Goal: Navigation & Orientation: Find specific page/section

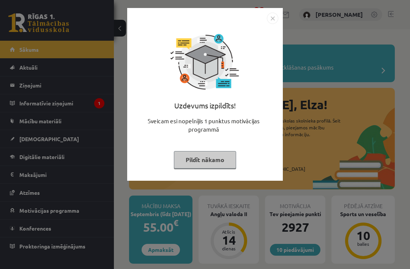
click at [185, 151] on button "Pildīt nākamo" at bounding box center [205, 159] width 62 height 17
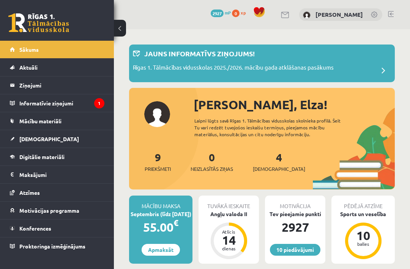
click at [18, 101] on link "Informatīvie ziņojumi 1" at bounding box center [57, 102] width 95 height 17
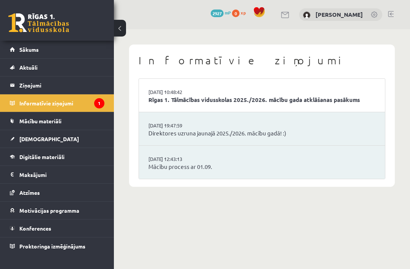
click at [166, 96] on link "Rīgas 1. Tālmācības vidusskolas 2025./2026. mācību gada atklāšanas pasākums" at bounding box center [262, 99] width 227 height 9
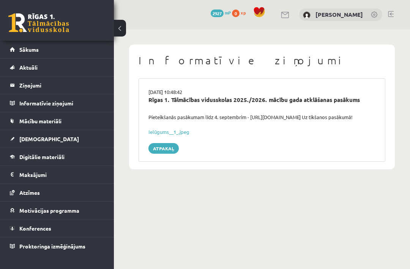
click at [24, 51] on span "Sākums" at bounding box center [28, 49] width 19 height 7
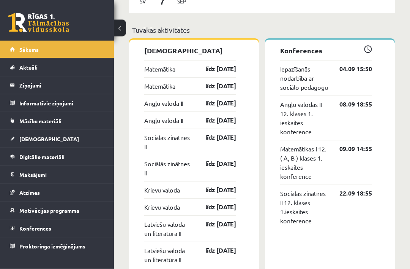
scroll to position [616, 0]
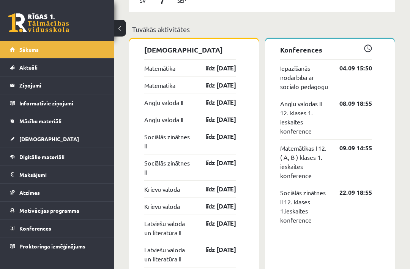
click at [26, 126] on link "Mācību materiāli" at bounding box center [57, 120] width 95 height 17
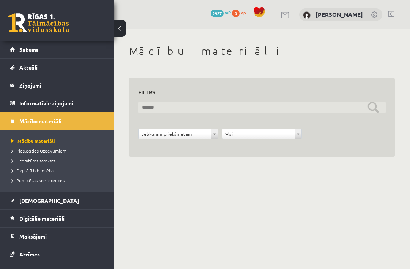
click at [160, 103] on input "text" at bounding box center [262, 107] width 248 height 12
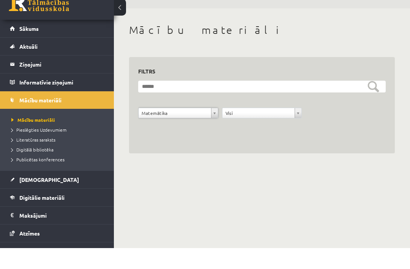
click at [23, 209] on link "Digitālie materiāli" at bounding box center [57, 217] width 95 height 17
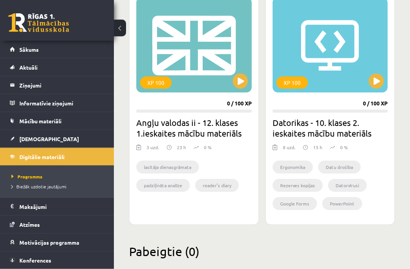
scroll to position [949, 0]
click at [29, 52] on link "Sākums" at bounding box center [57, 49] width 95 height 17
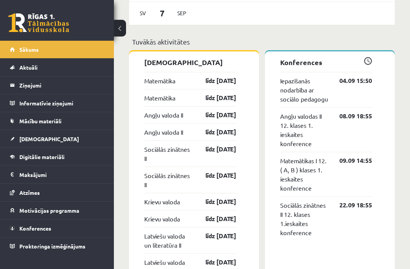
scroll to position [606, 0]
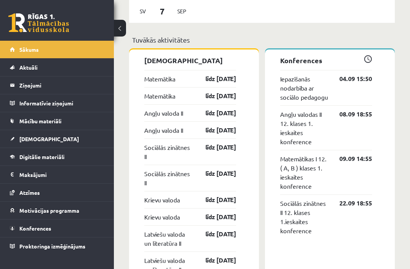
click at [189, 87] on div "Matemātika līdz [DATE]" at bounding box center [190, 78] width 92 height 17
click at [207, 83] on link "līdz [DATE]" at bounding box center [214, 78] width 44 height 9
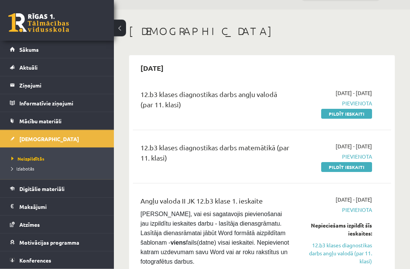
scroll to position [20, 0]
